Goal: Information Seeking & Learning: Check status

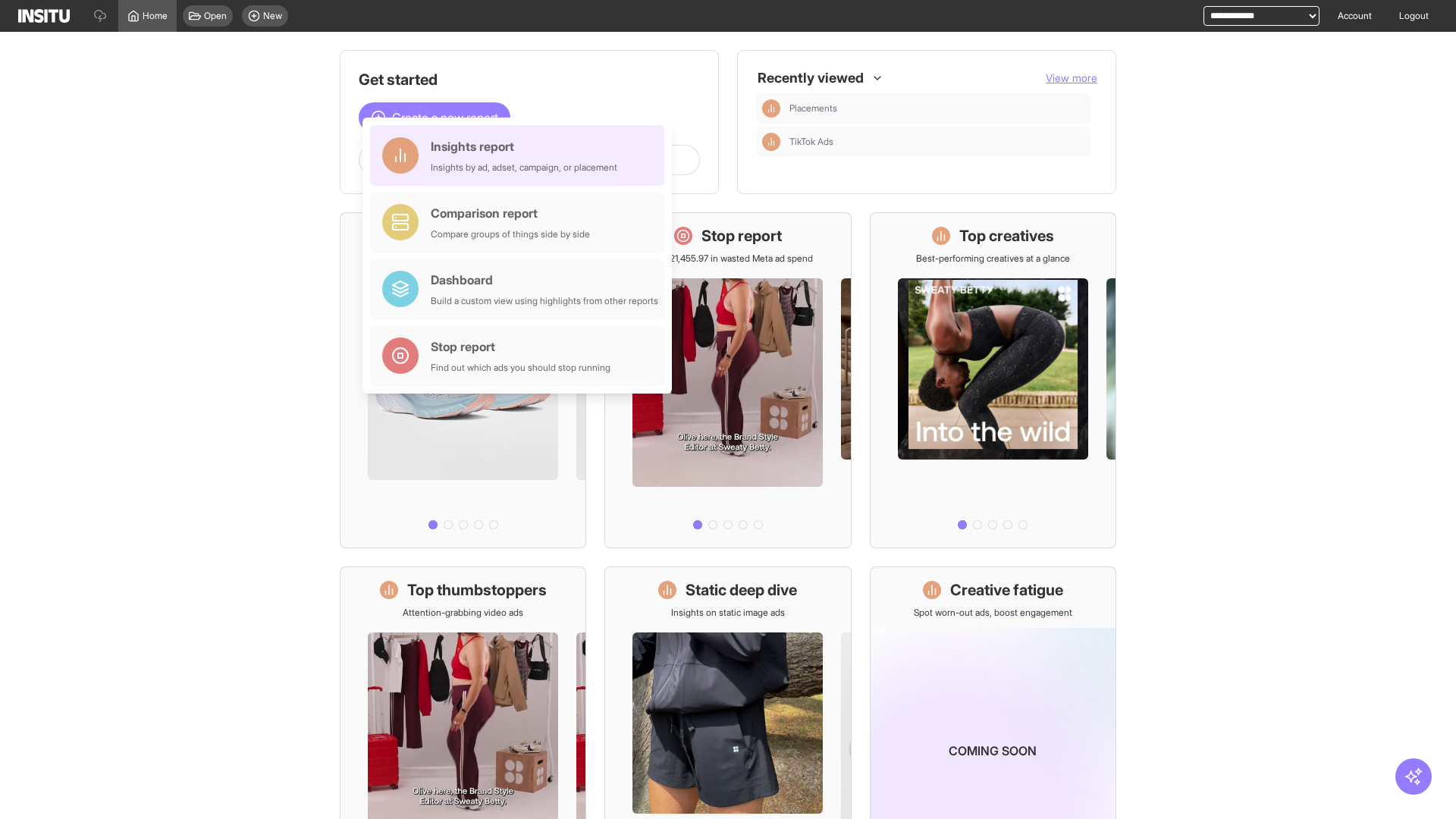
click at [521, 155] on div "Insights report Insights by ad, adset, campaign, or placement" at bounding box center [524, 155] width 186 height 36
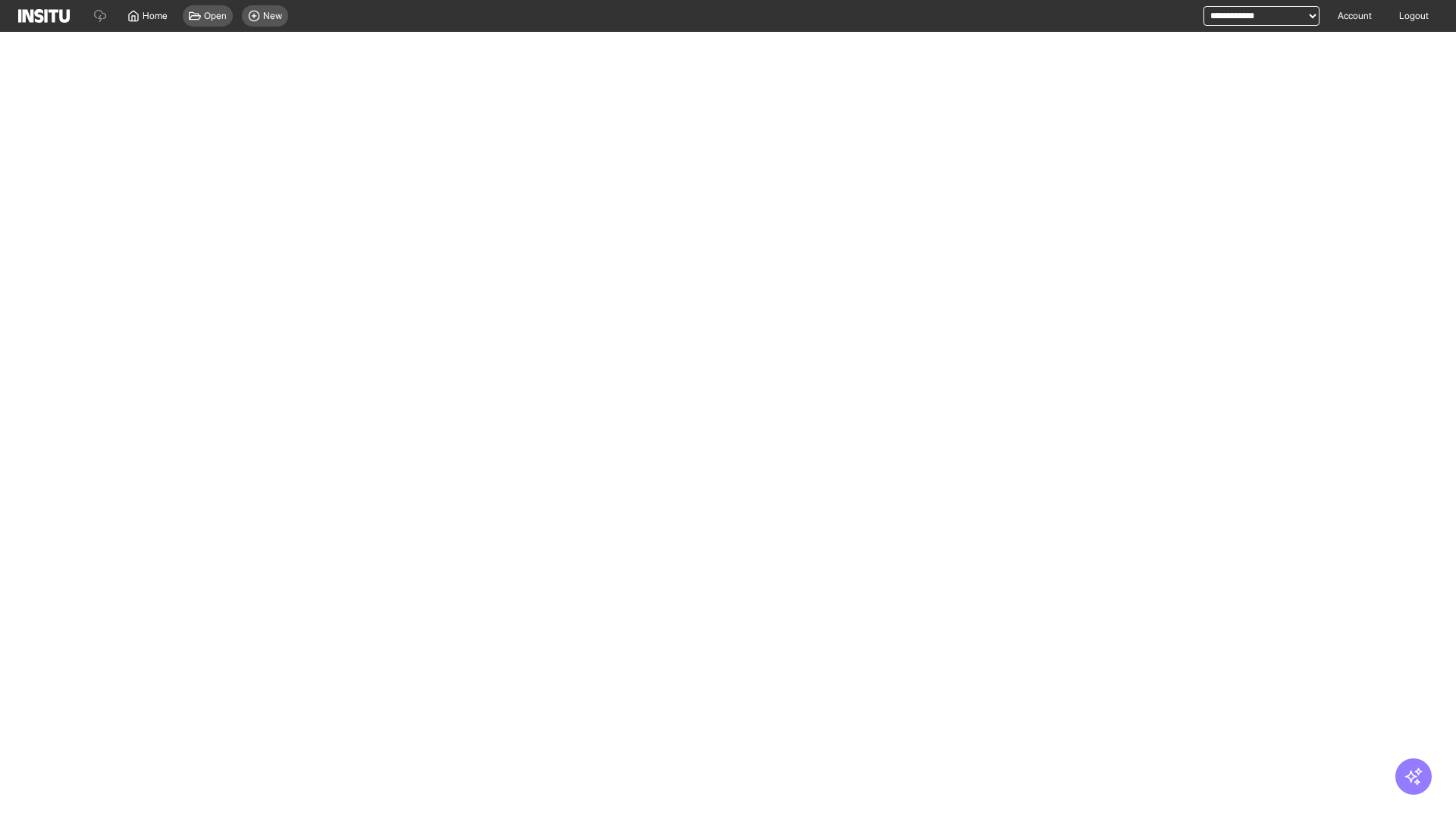
select select "**"
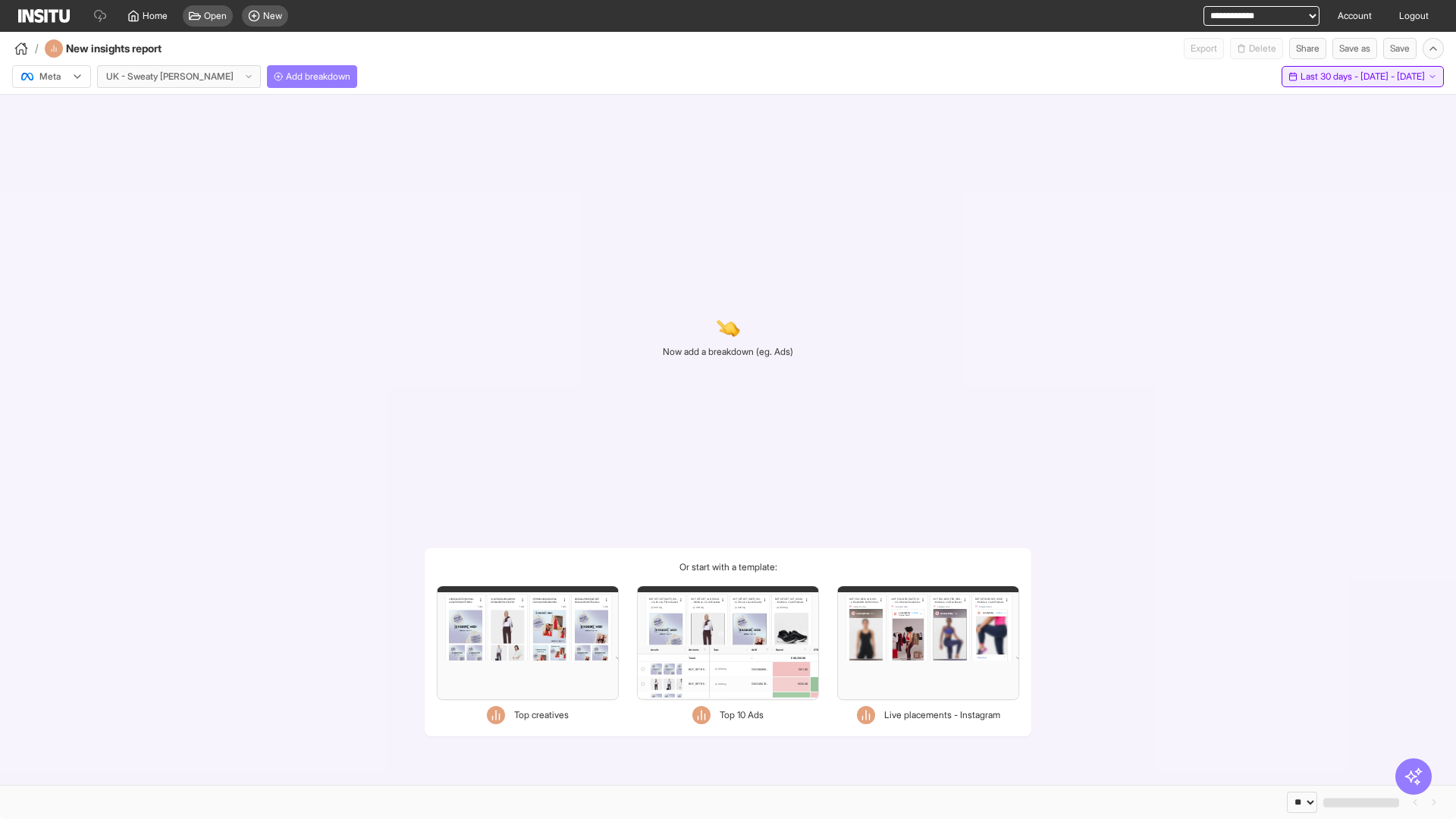
click at [1332, 77] on span "Last 30 days - [DATE] - [DATE]" at bounding box center [1362, 77] width 124 height 12
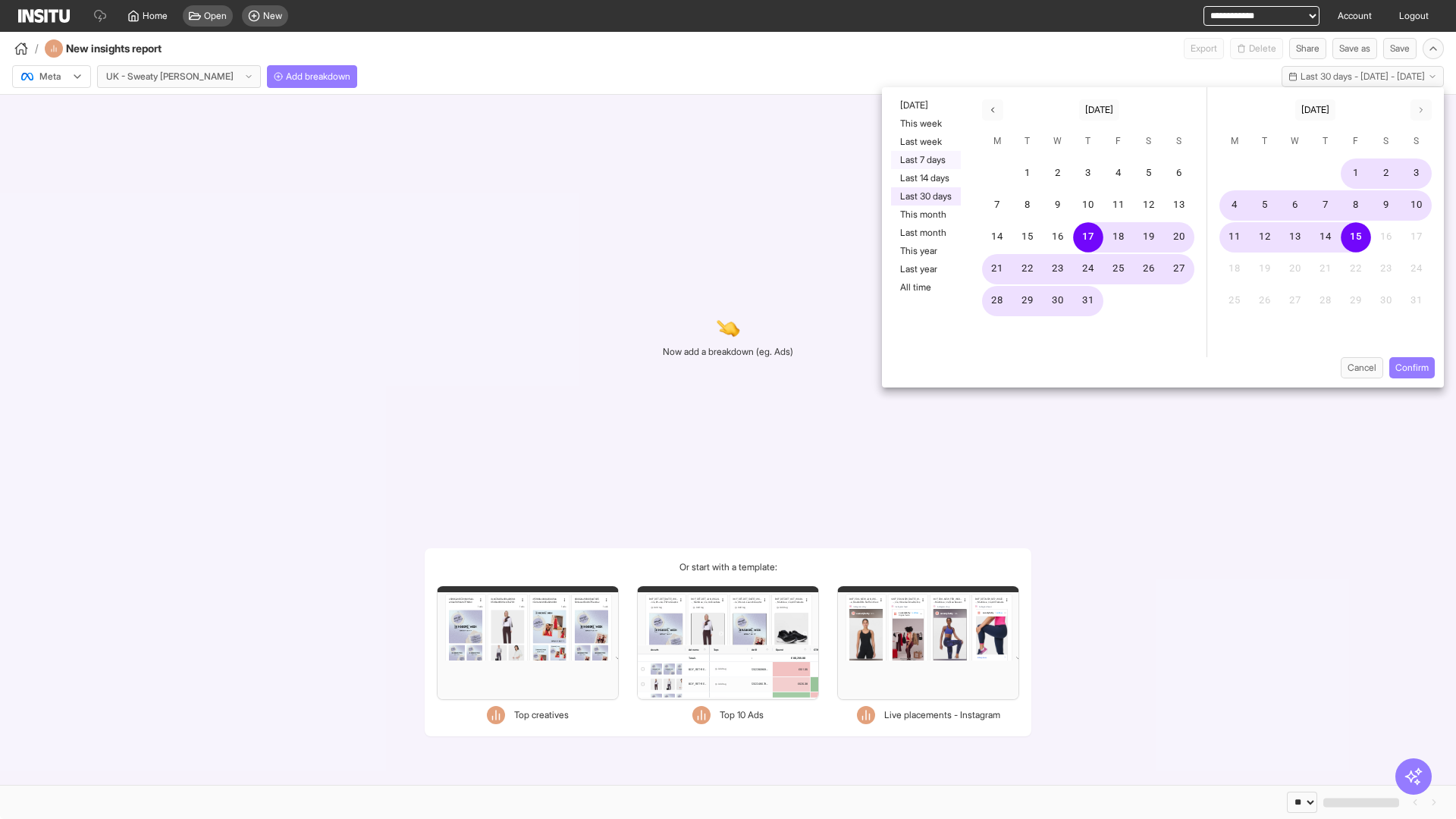
click at [924, 160] on button "Last 7 days" at bounding box center [925, 160] width 70 height 19
